Goal: Task Accomplishment & Management: Use online tool/utility

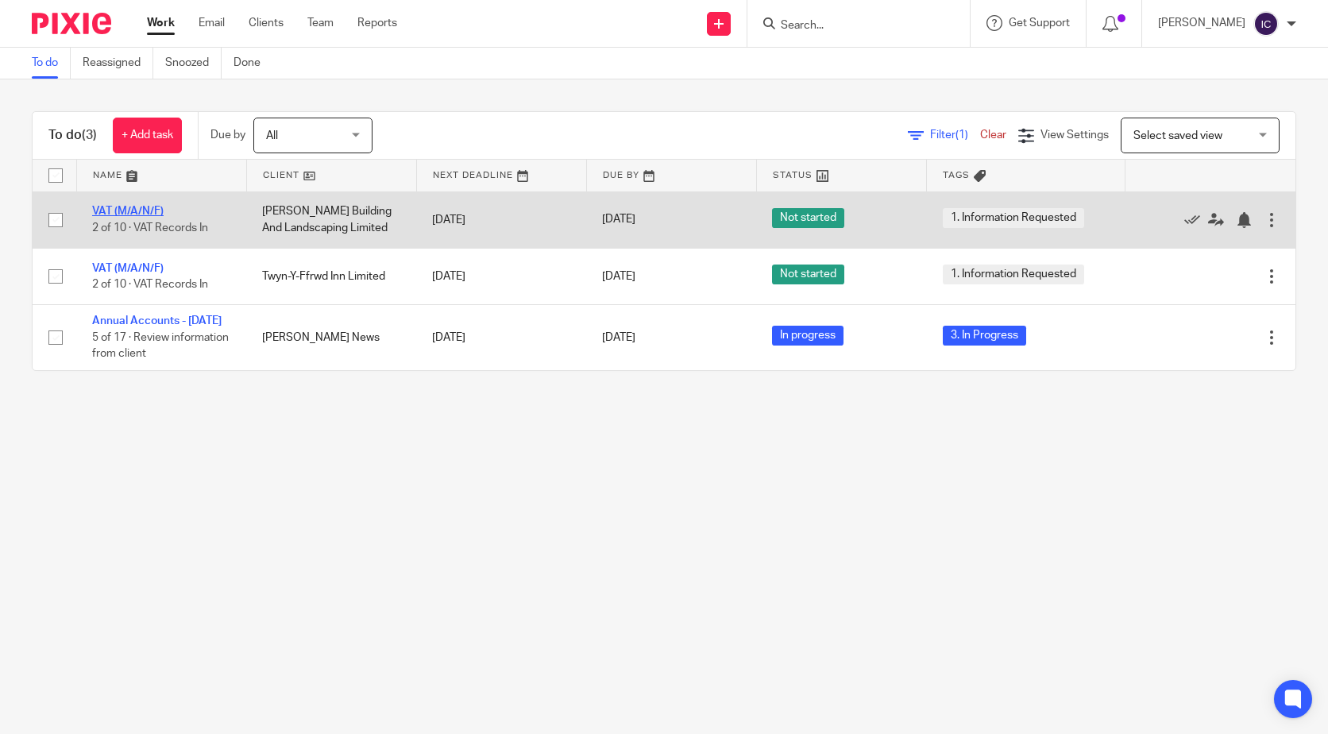
click at [151, 210] on link "VAT (M/A/N/F)" at bounding box center [127, 211] width 71 height 11
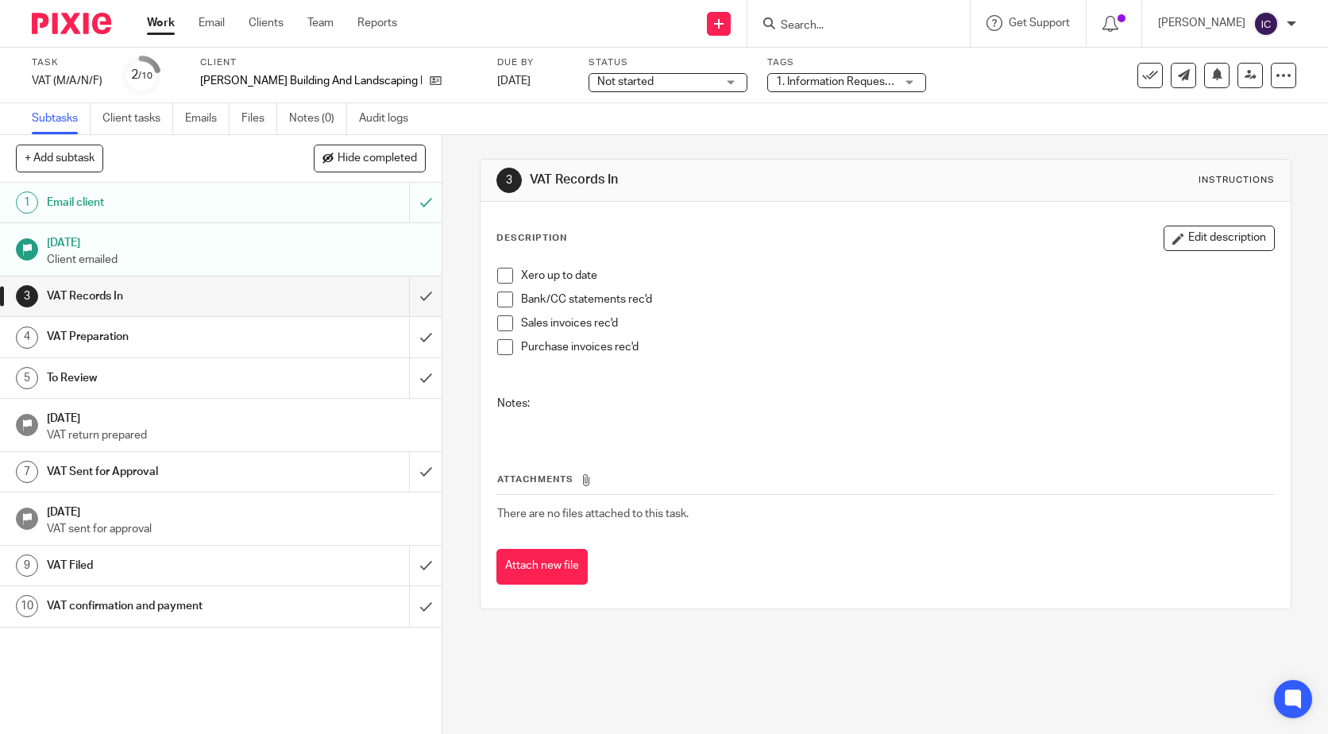
click at [597, 78] on span "Not started" at bounding box center [625, 81] width 56 height 11
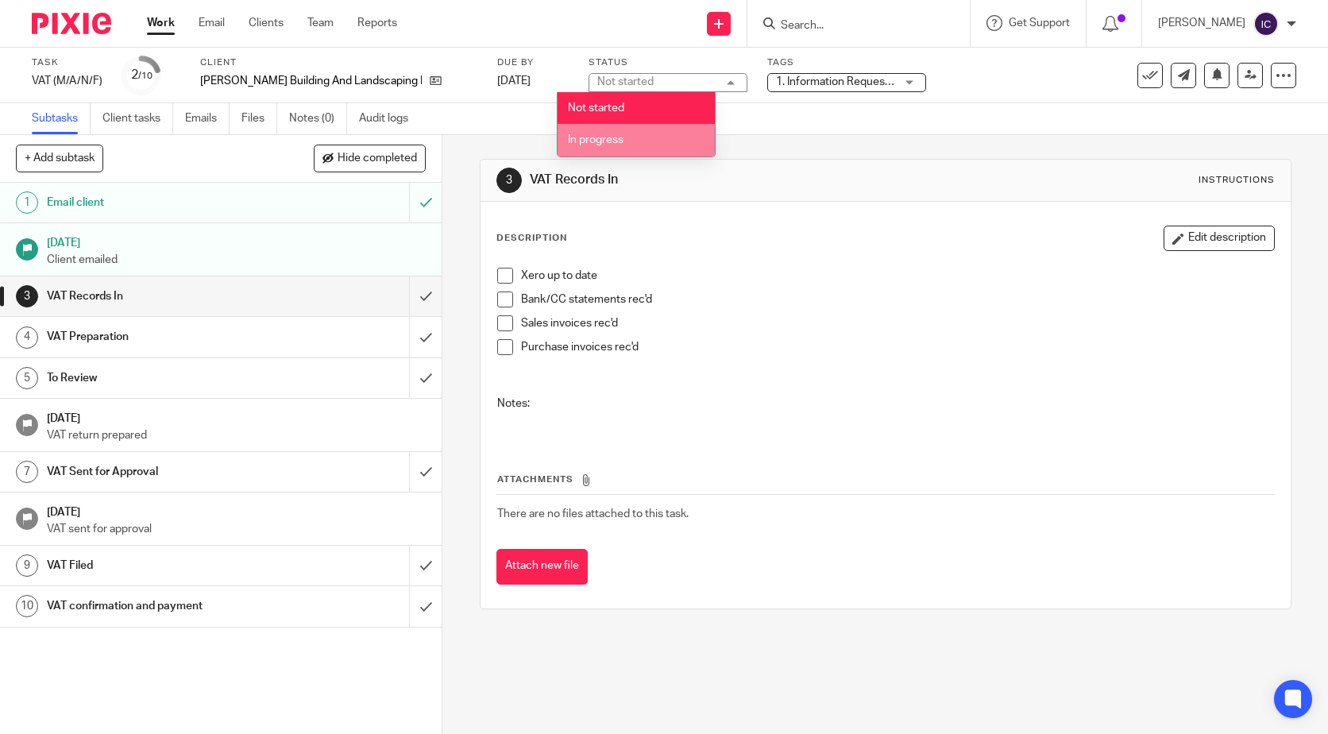
drag, startPoint x: 606, startPoint y: 137, endPoint x: 627, endPoint y: 130, distance: 22.4
click at [610, 137] on span "In progress" at bounding box center [596, 139] width 56 height 11
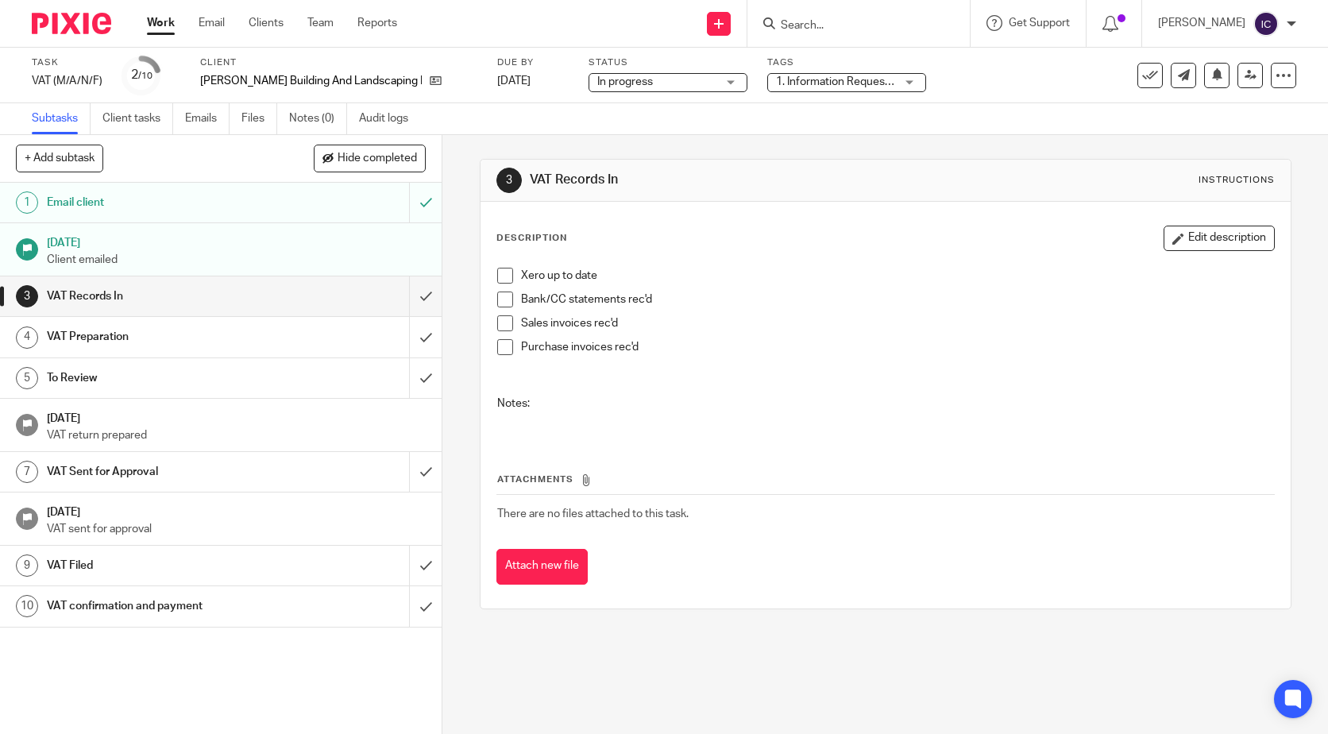
click at [790, 87] on span "1. Information Requested" at bounding box center [838, 81] width 125 height 11
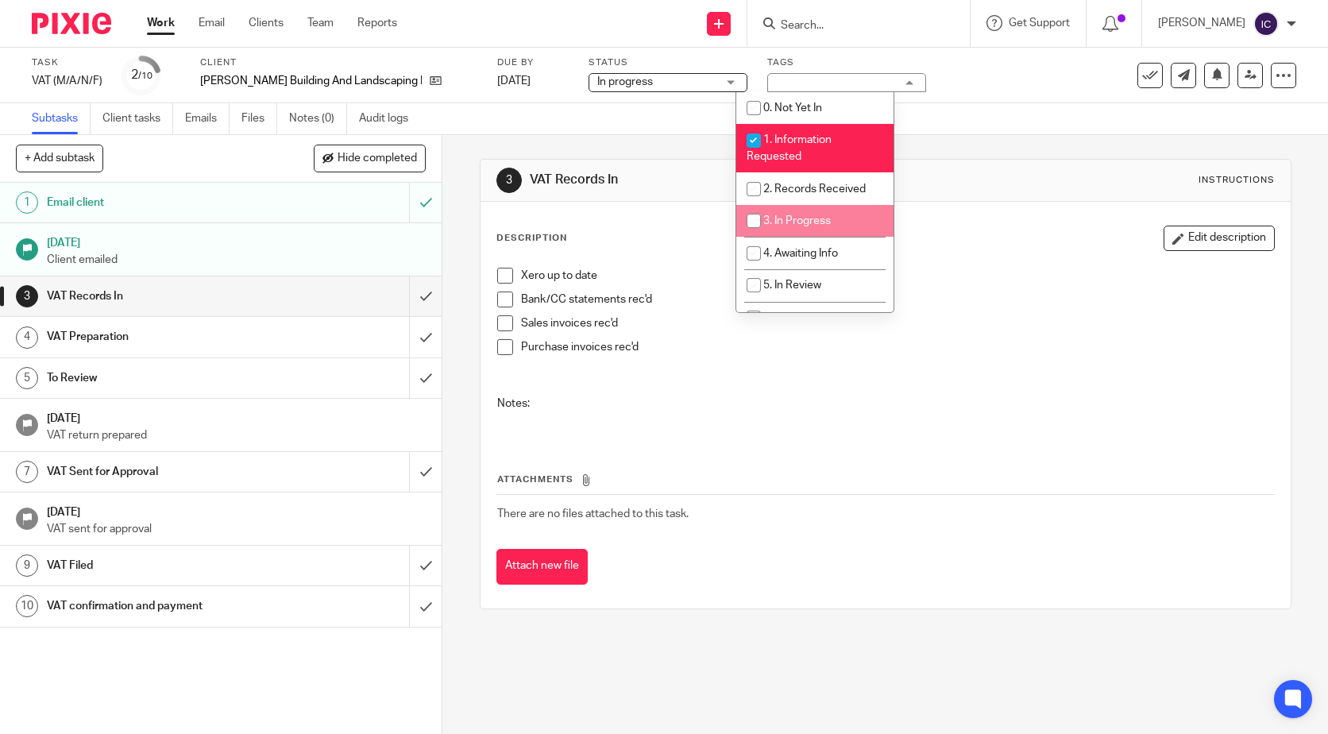
click at [747, 217] on input "checkbox" at bounding box center [753, 221] width 30 height 30
checkbox input "true"
click at [755, 135] on input "checkbox" at bounding box center [753, 140] width 30 height 30
checkbox input "false"
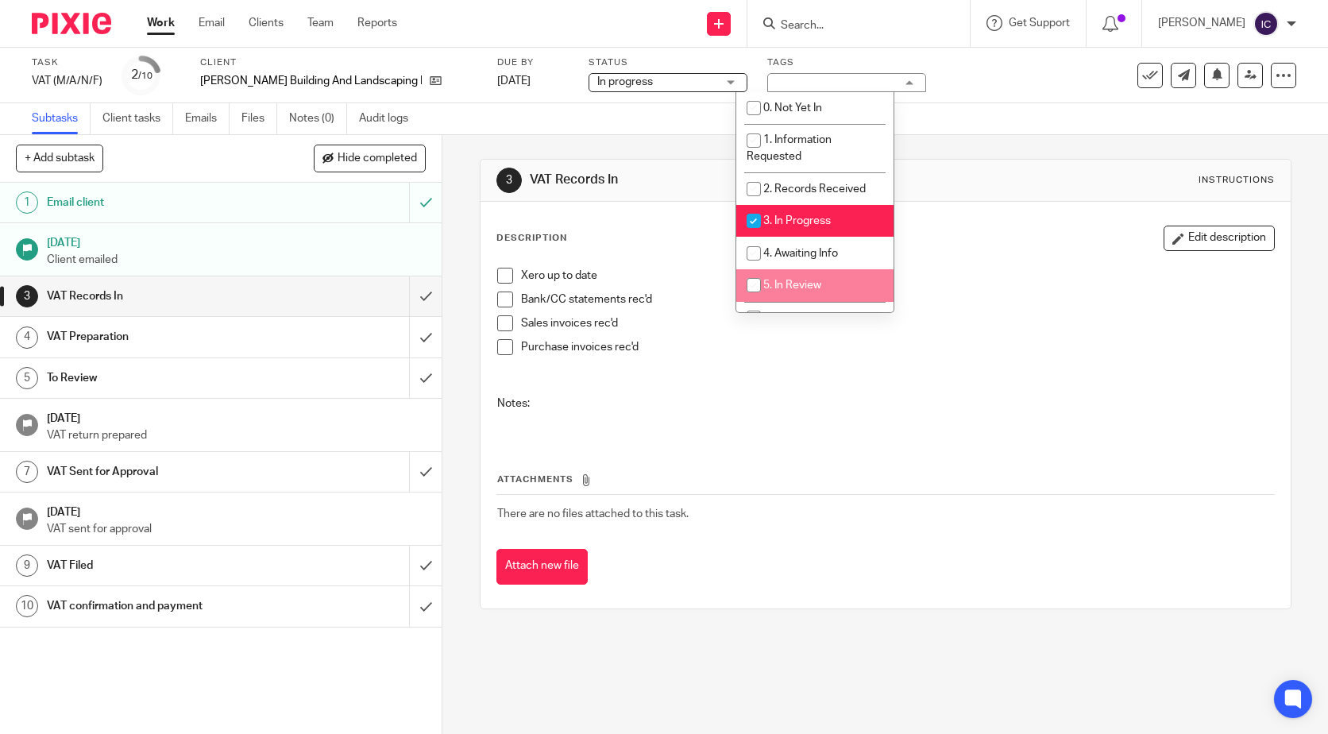
click at [923, 598] on div "Description Edit description Xero up to date Bank/CC statements rec'd Sales inv…" at bounding box center [885, 405] width 810 height 407
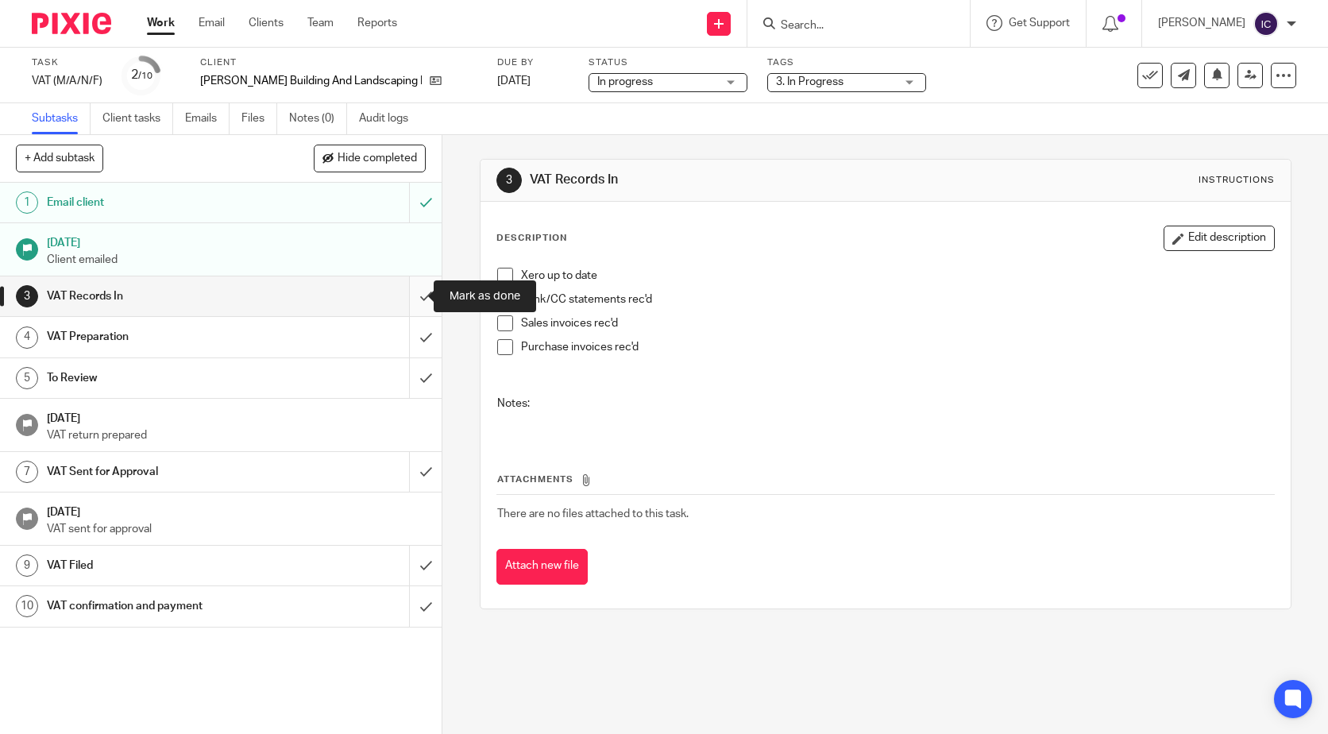
click at [422, 293] on input "submit" at bounding box center [220, 296] width 441 height 40
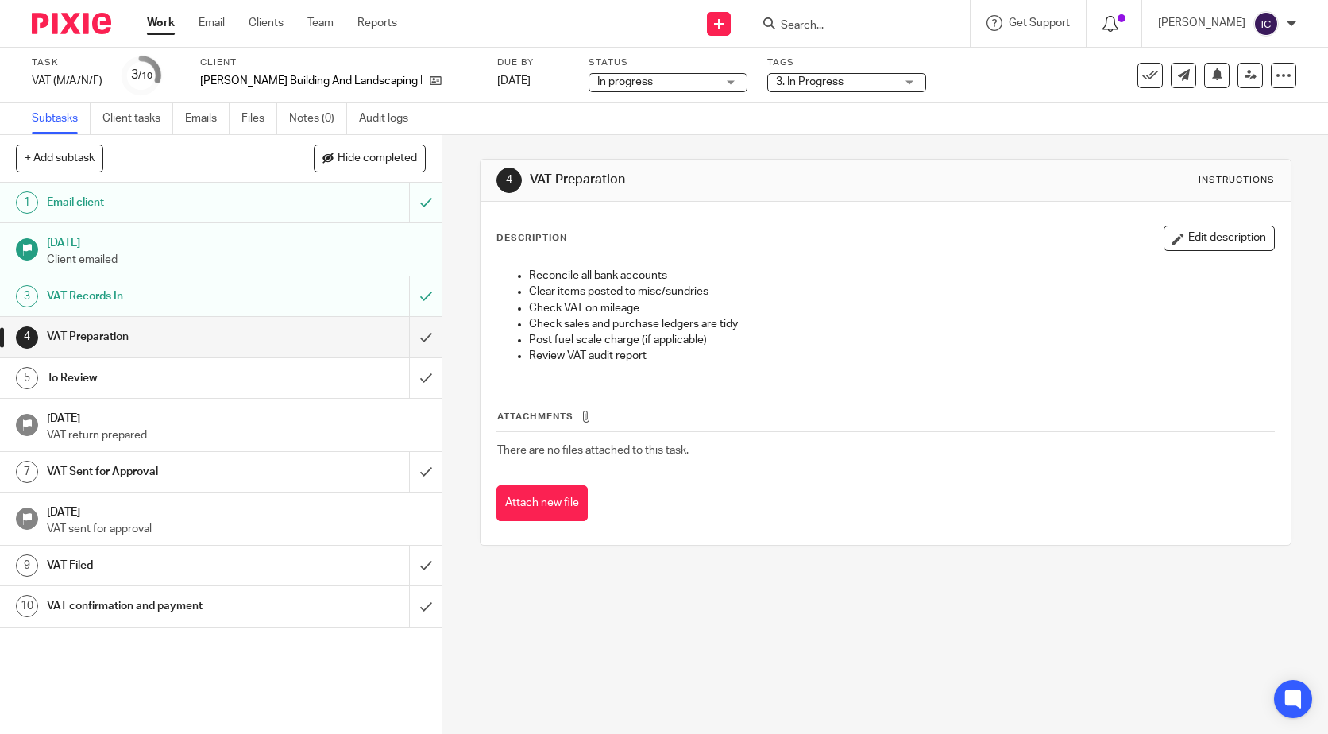
click at [1125, 29] on div at bounding box center [1113, 22] width 23 height 17
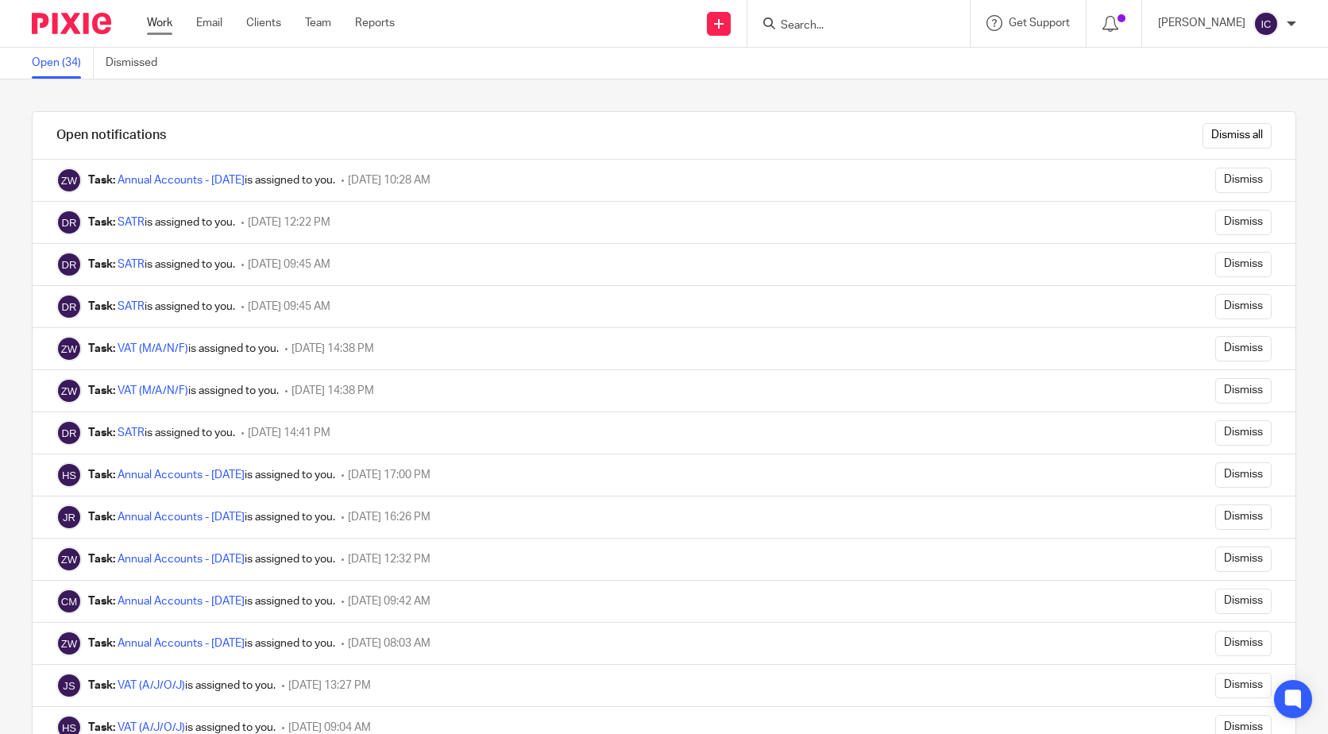
click at [160, 15] on link "Work" at bounding box center [159, 23] width 25 height 16
